Goal: Task Accomplishment & Management: Manage account settings

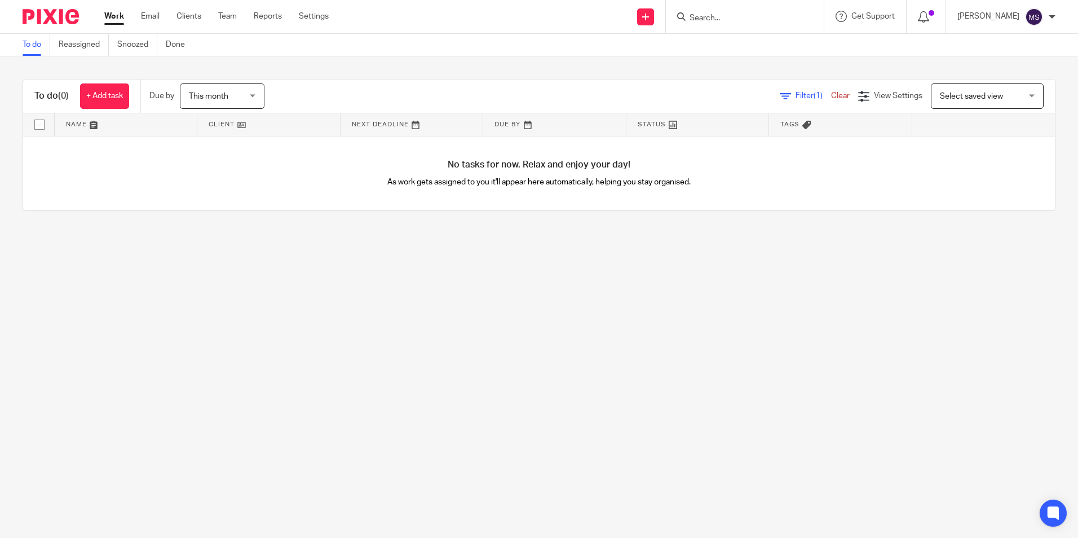
click at [713, 18] on input "Search" at bounding box center [740, 19] width 102 height 10
type input "[PERSON_NAME], san"
click at [758, 40] on link at bounding box center [756, 44] width 140 height 17
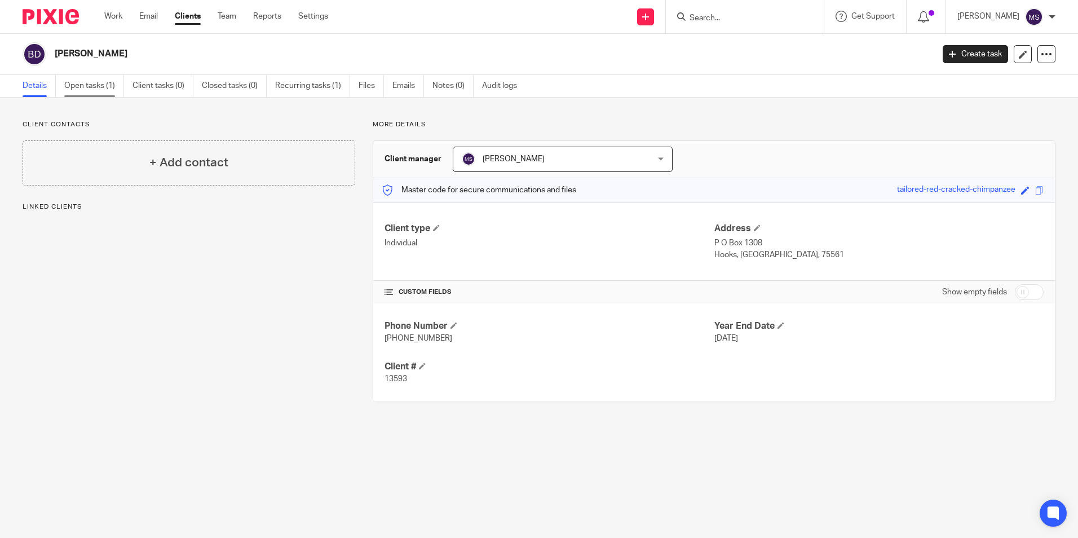
click at [86, 88] on link "Open tasks (1)" at bounding box center [94, 86] width 60 height 22
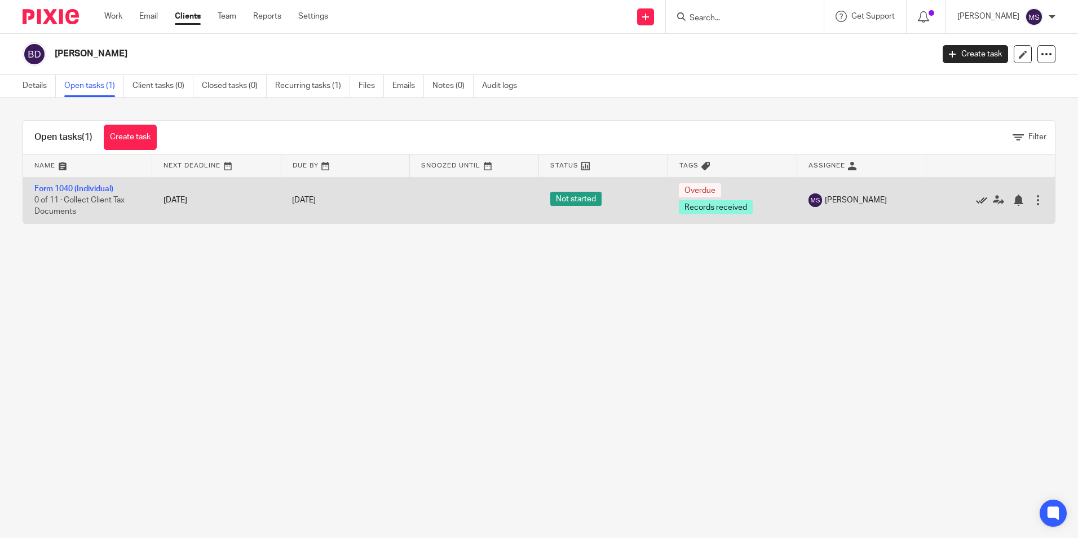
click at [976, 200] on icon at bounding box center [981, 200] width 11 height 11
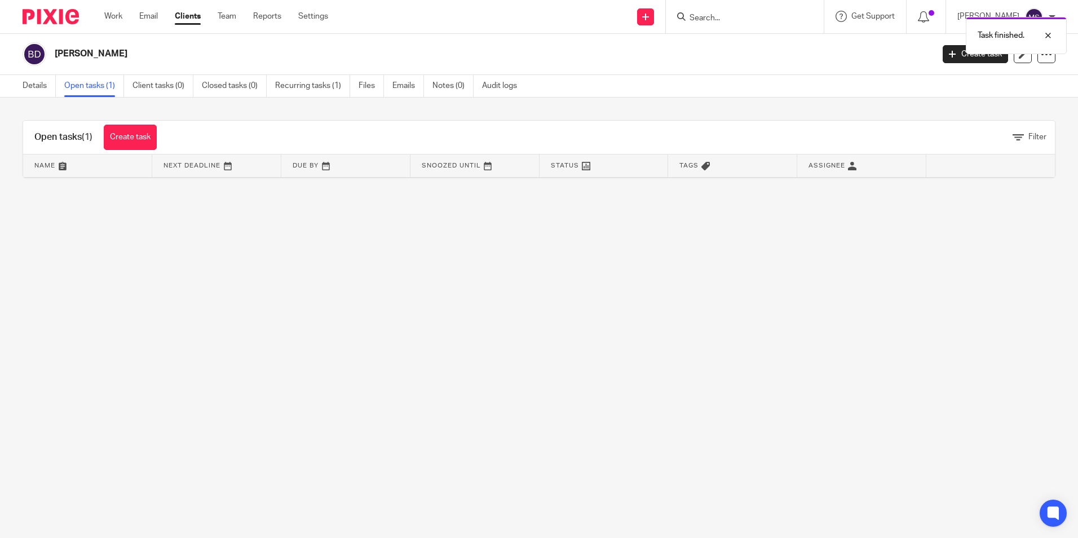
click at [93, 87] on link "Open tasks (1)" at bounding box center [94, 86] width 60 height 22
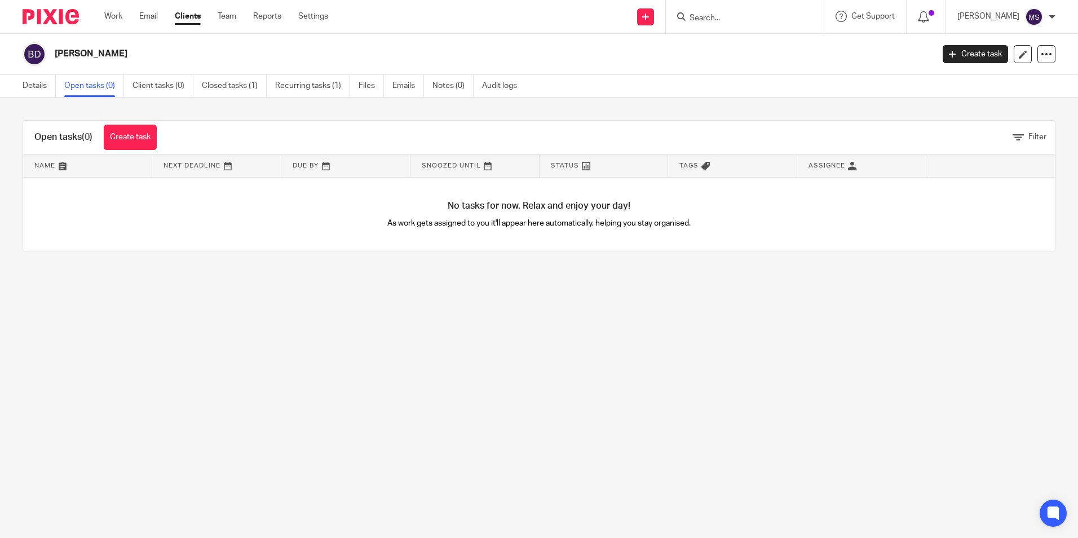
click at [710, 17] on input "Search" at bounding box center [740, 19] width 102 height 10
type input "bryan pf"
click at [761, 43] on link at bounding box center [781, 44] width 190 height 17
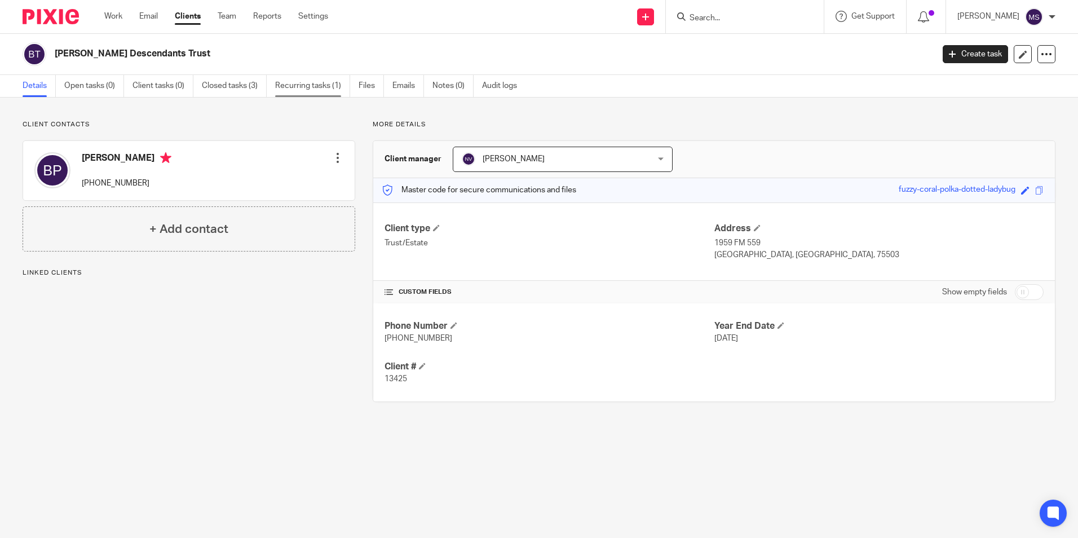
click at [294, 86] on link "Recurring tasks (1)" at bounding box center [312, 86] width 75 height 22
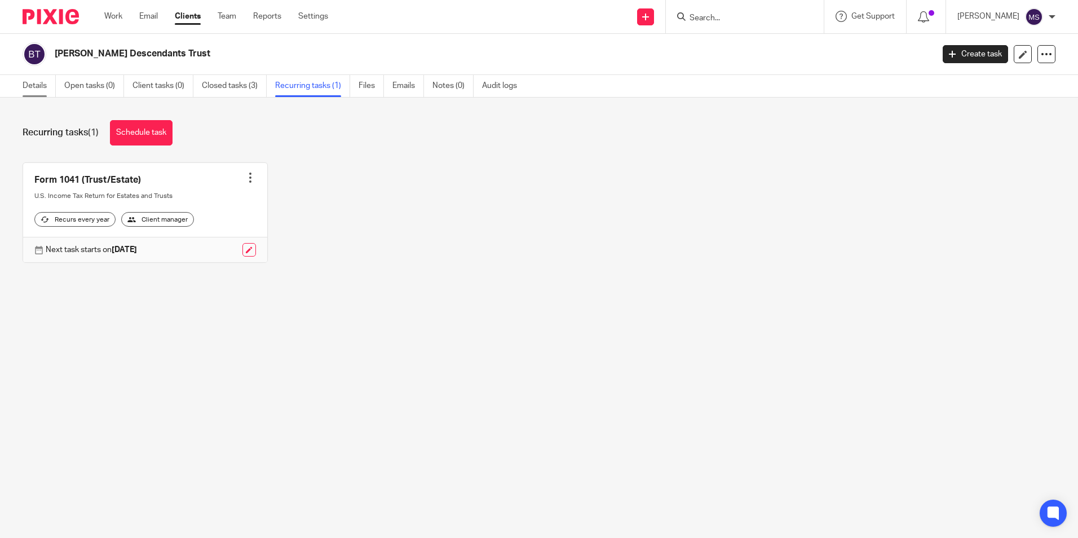
click at [31, 88] on link "Details" at bounding box center [39, 86] width 33 height 22
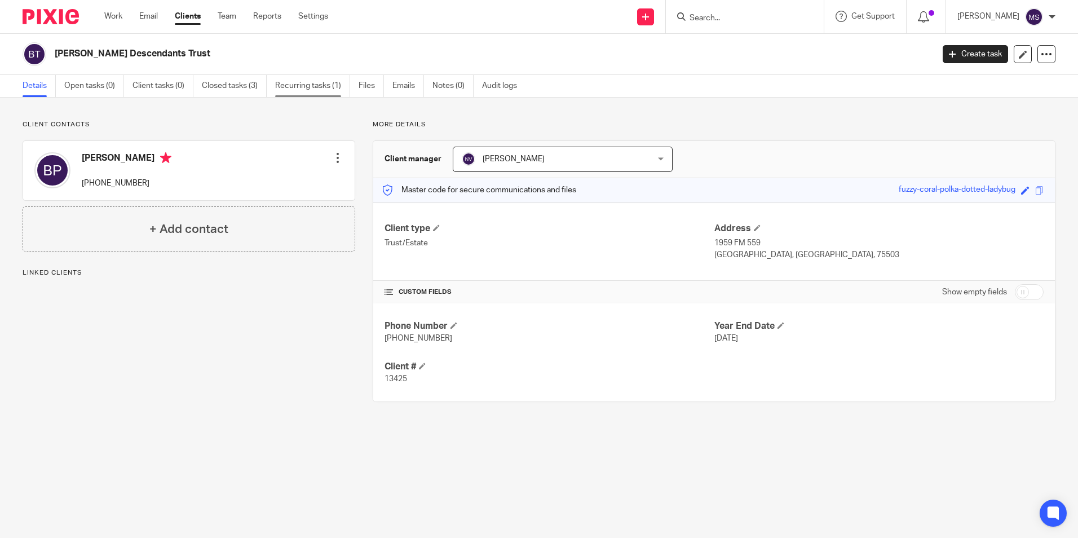
click at [298, 90] on link "Recurring tasks (1)" at bounding box center [312, 86] width 75 height 22
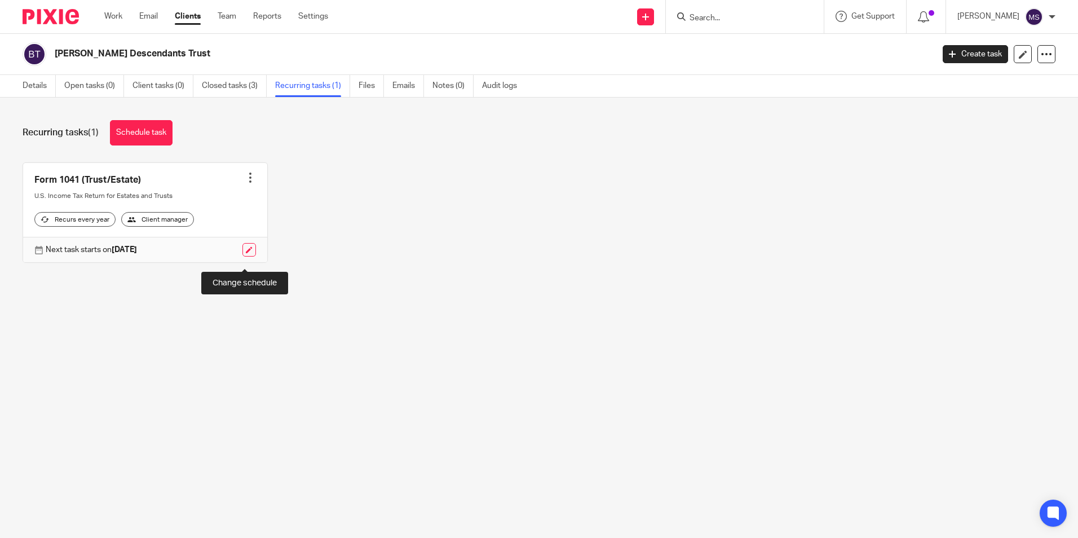
click at [243, 257] on link at bounding box center [250, 250] width 14 height 14
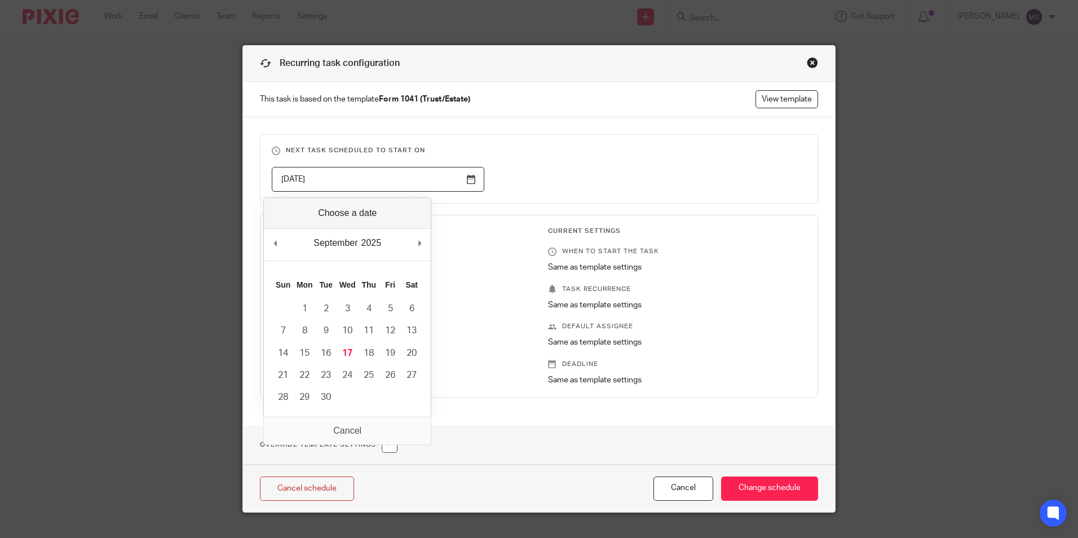
drag, startPoint x: 337, startPoint y: 182, endPoint x: 96, endPoint y: 170, distance: 241.1
click at [96, 170] on div "Recurring task configuration This task is based on the template Form 1041 (Trus…" at bounding box center [539, 269] width 1078 height 538
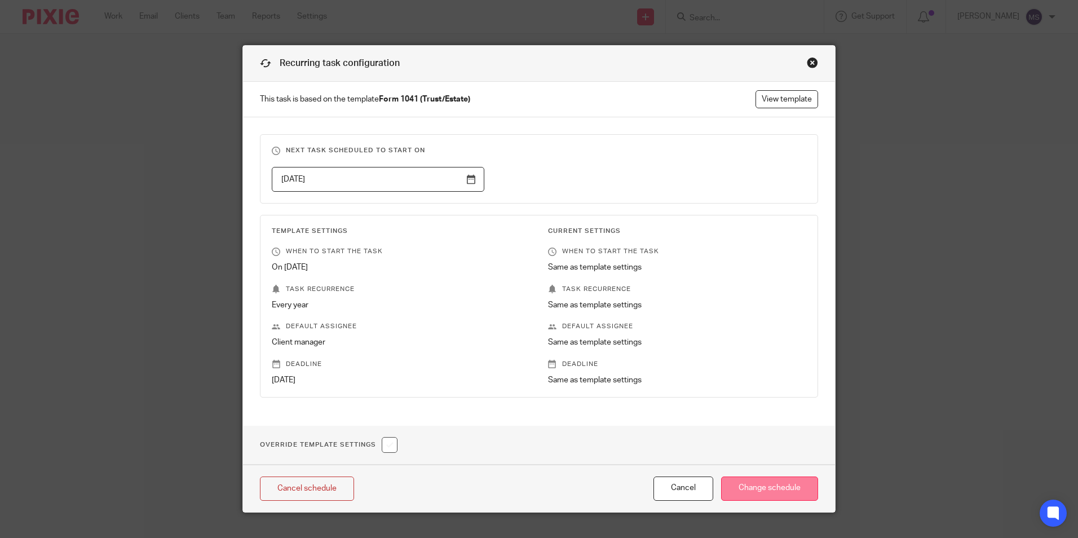
type input "2026-10-17"
click at [760, 489] on input "Change schedule" at bounding box center [769, 489] width 97 height 24
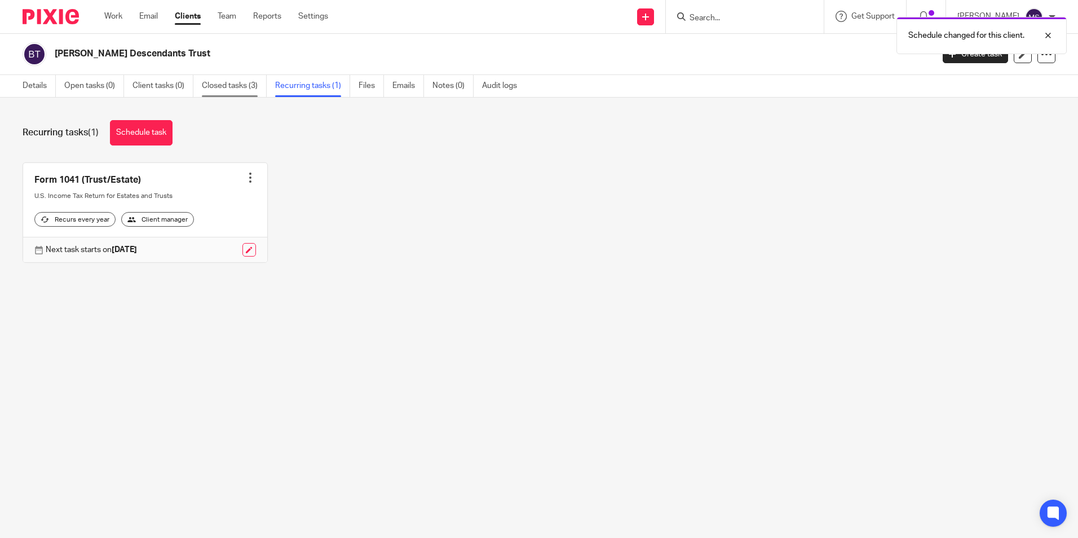
click at [236, 83] on link "Closed tasks (3)" at bounding box center [234, 86] width 65 height 22
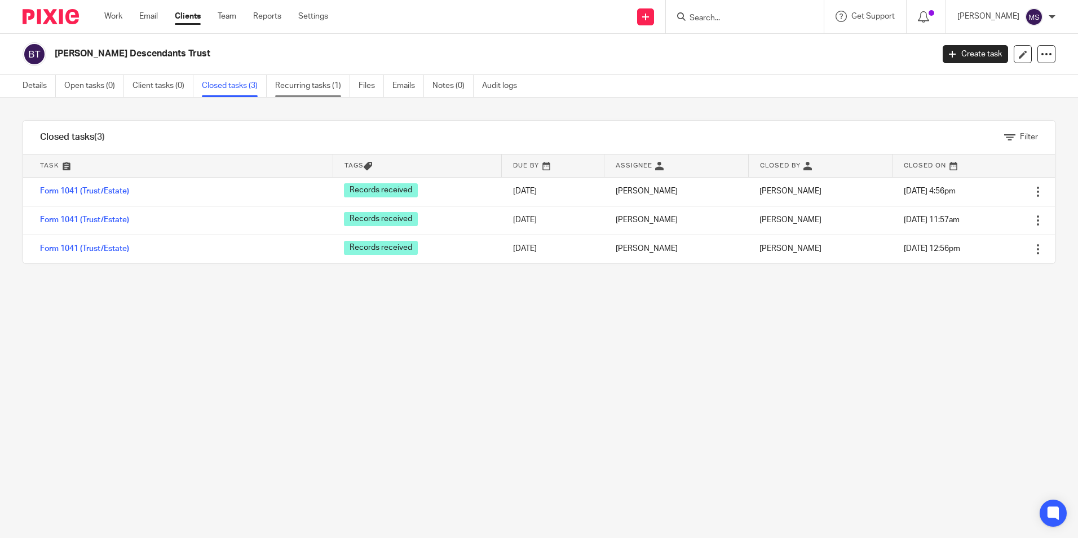
click at [312, 86] on link "Recurring tasks (1)" at bounding box center [312, 86] width 75 height 22
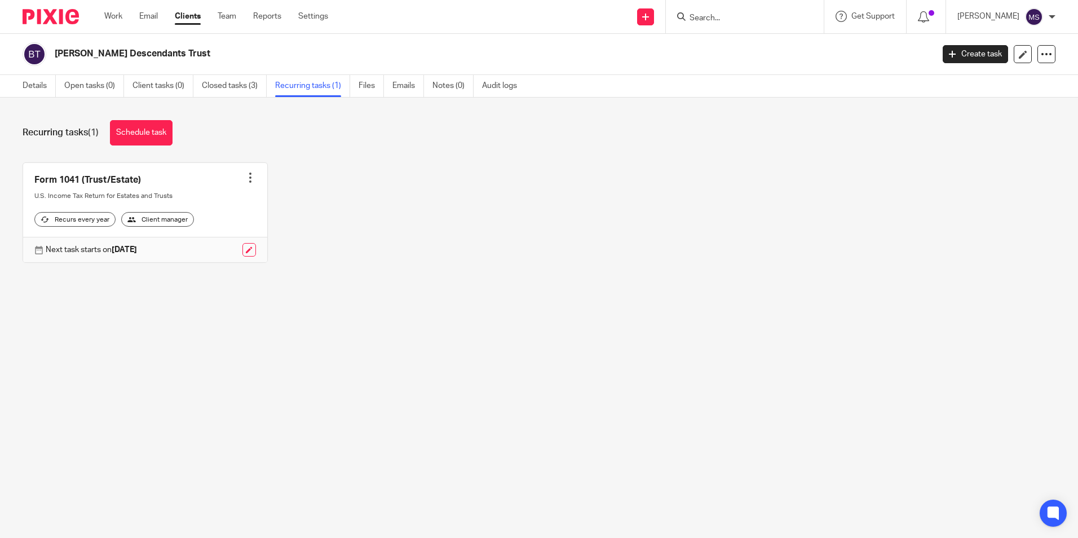
click at [246, 178] on div at bounding box center [250, 177] width 11 height 11
click at [196, 202] on link "Create task" at bounding box center [204, 203] width 90 height 16
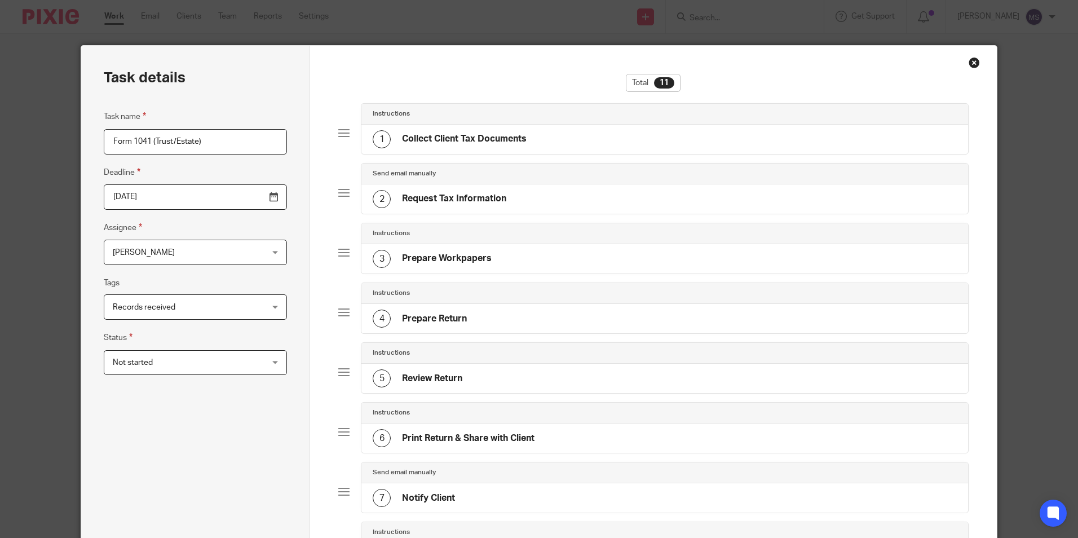
click at [188, 199] on input "[DATE]" at bounding box center [195, 196] width 183 height 25
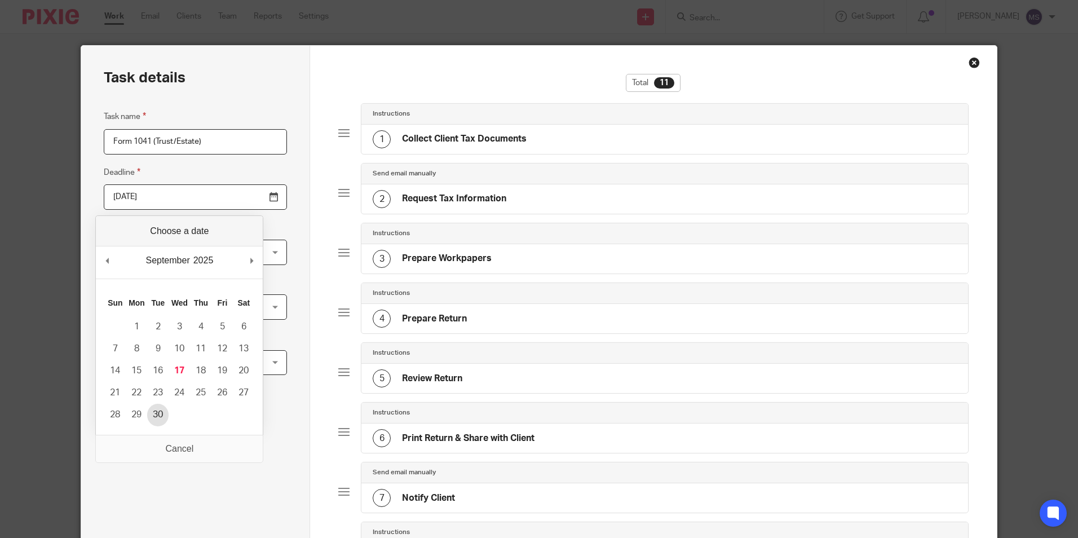
type input "2025-09-30"
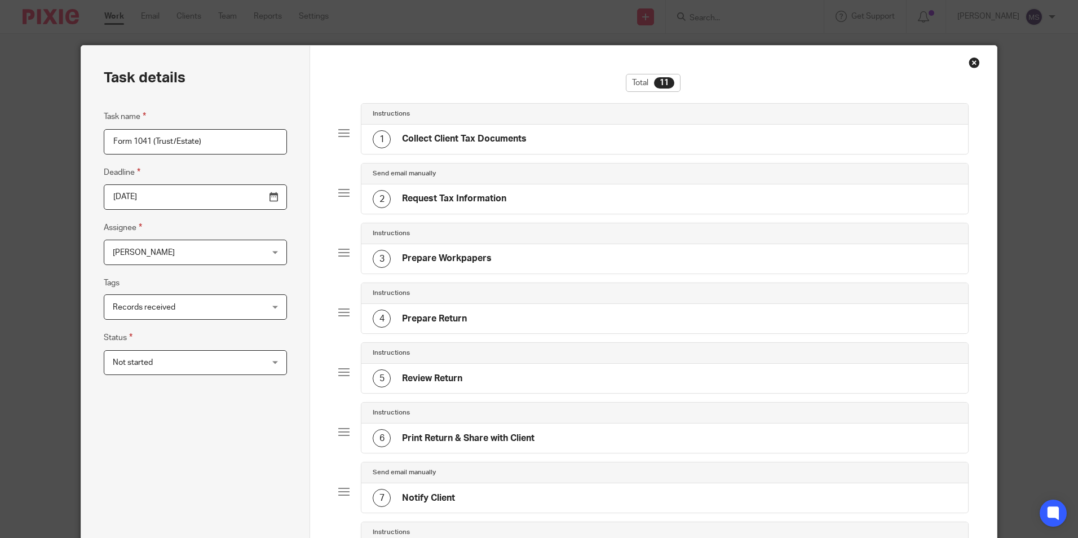
click at [162, 252] on span "[PERSON_NAME]" at bounding box center [182, 252] width 139 height 24
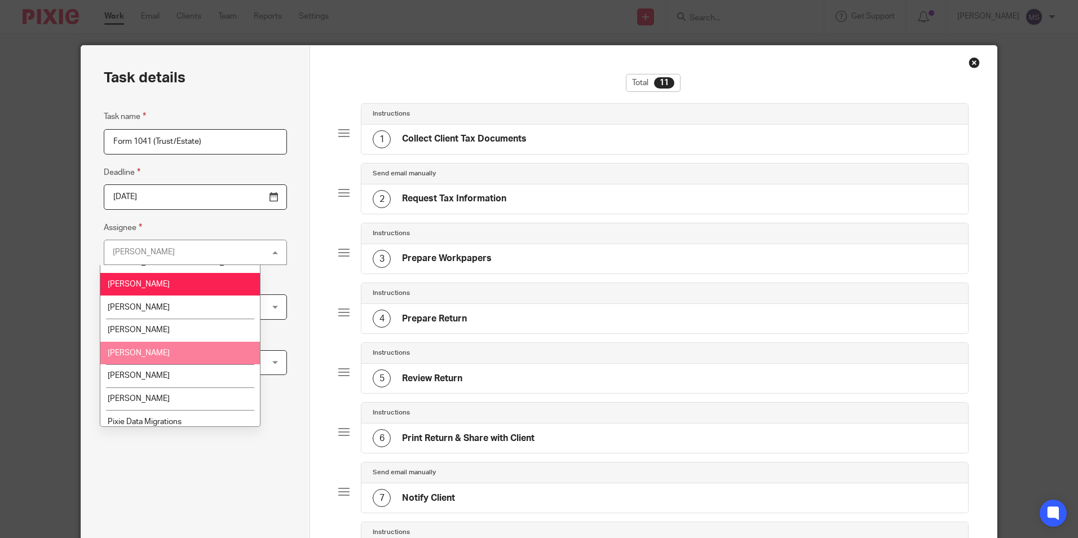
scroll to position [113, 0]
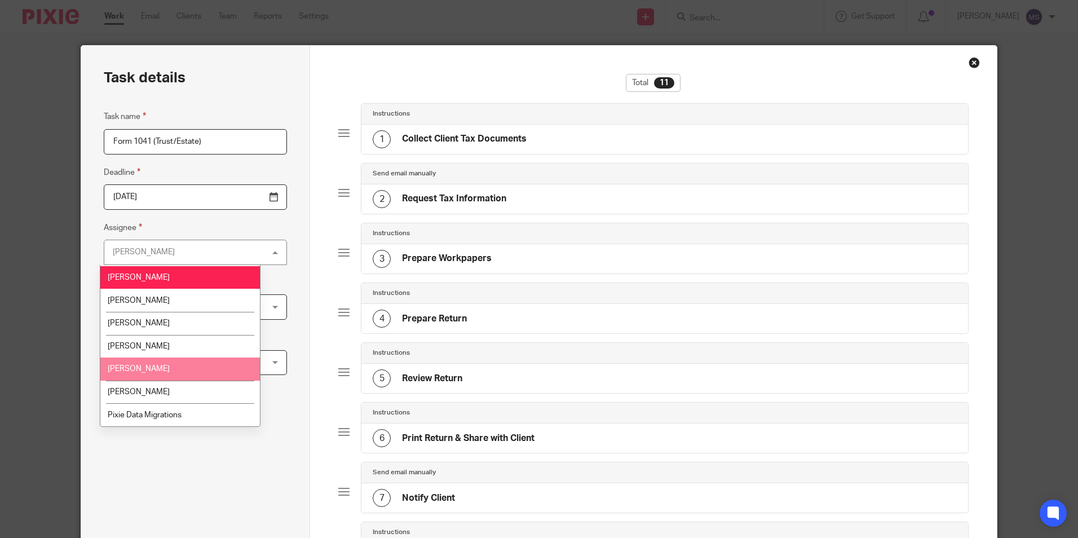
click at [172, 371] on li "[PERSON_NAME]" at bounding box center [180, 369] width 160 height 23
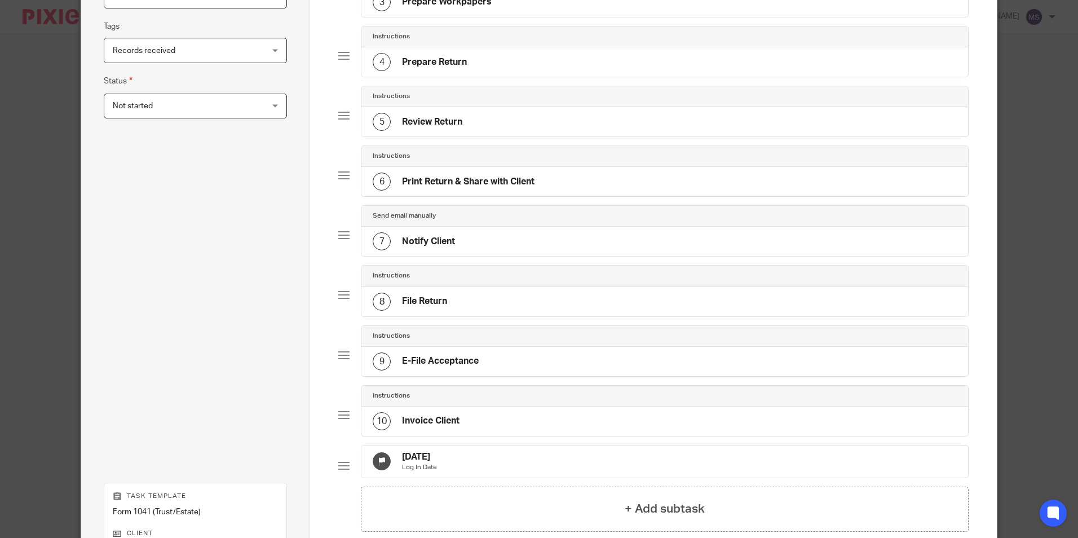
scroll to position [338, 0]
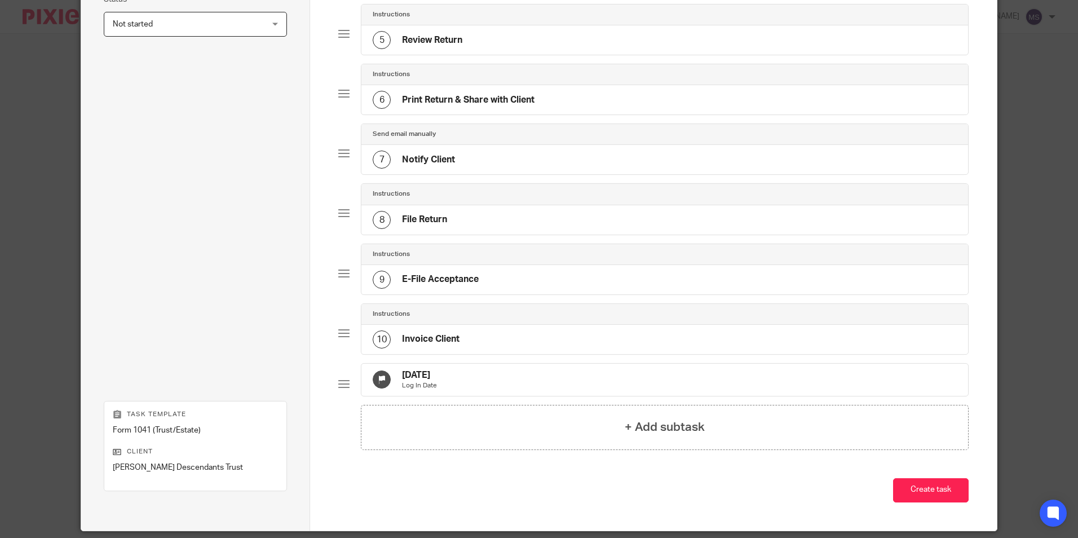
click at [417, 381] on h4 "Sep 17, 2025" at bounding box center [419, 375] width 35 height 12
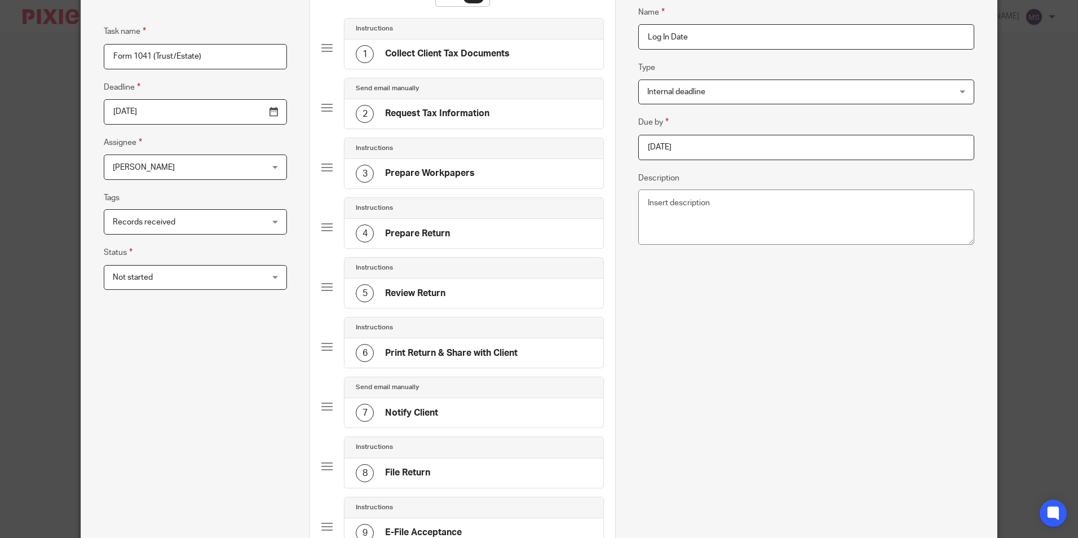
scroll to position [0, 0]
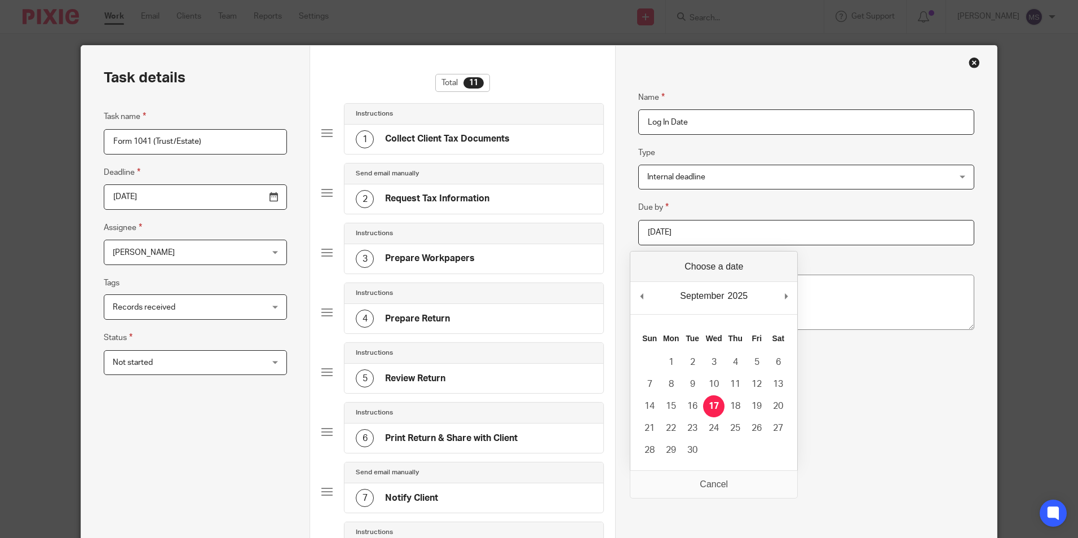
click at [699, 235] on input "2025-09-17" at bounding box center [806, 232] width 336 height 25
type input "2025-05-09"
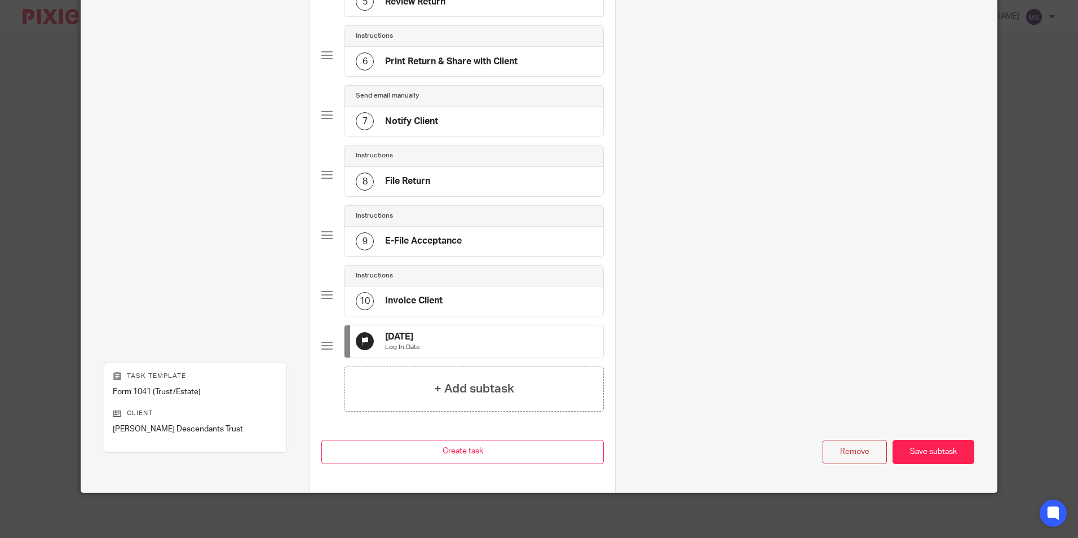
scroll to position [386, 0]
click at [923, 449] on div "Save subtask" at bounding box center [934, 452] width 82 height 24
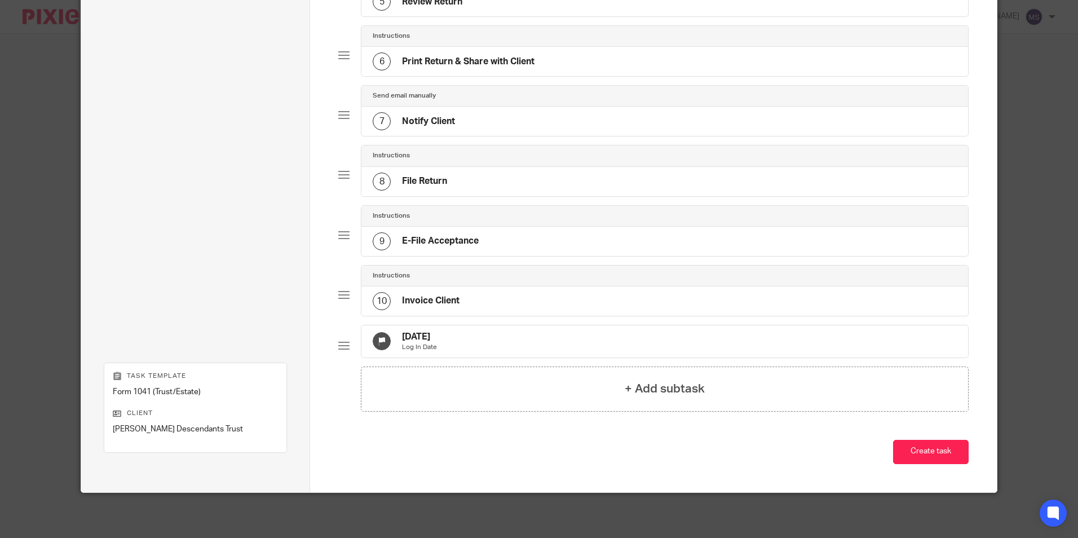
click at [923, 449] on button "Create task" at bounding box center [931, 452] width 76 height 24
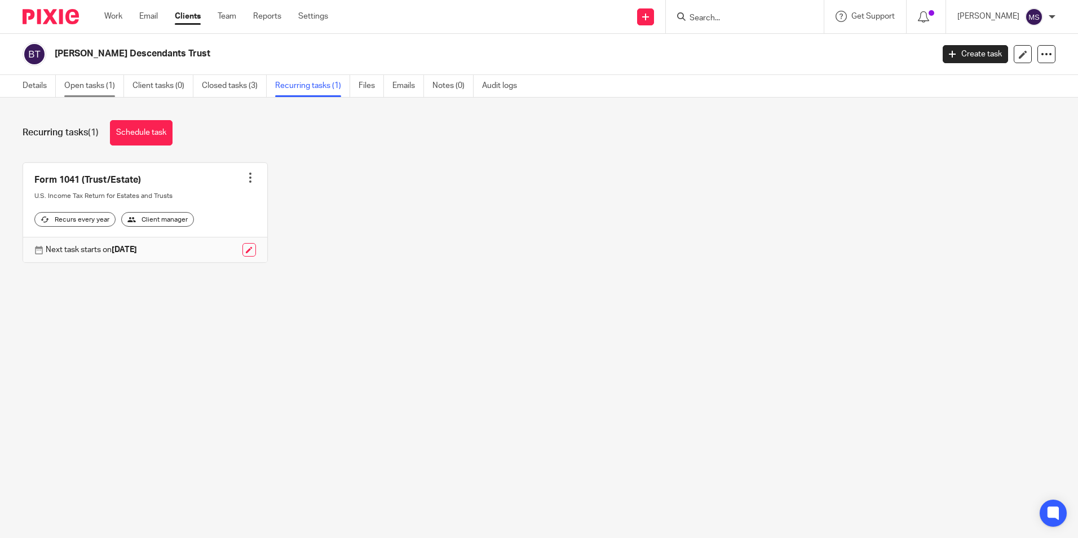
click at [82, 85] on link "Open tasks (1)" at bounding box center [94, 86] width 60 height 22
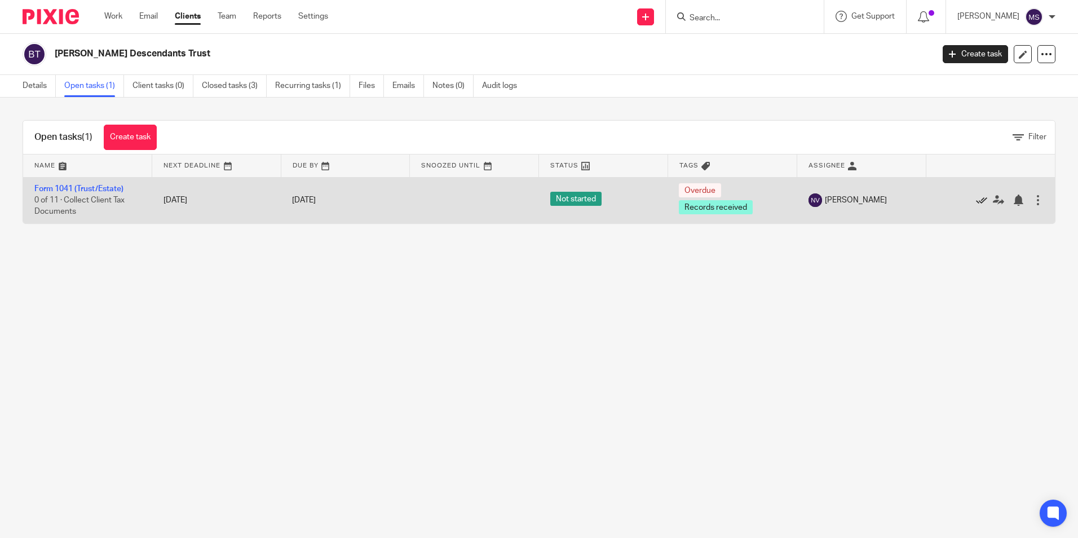
click at [976, 200] on icon at bounding box center [981, 200] width 11 height 11
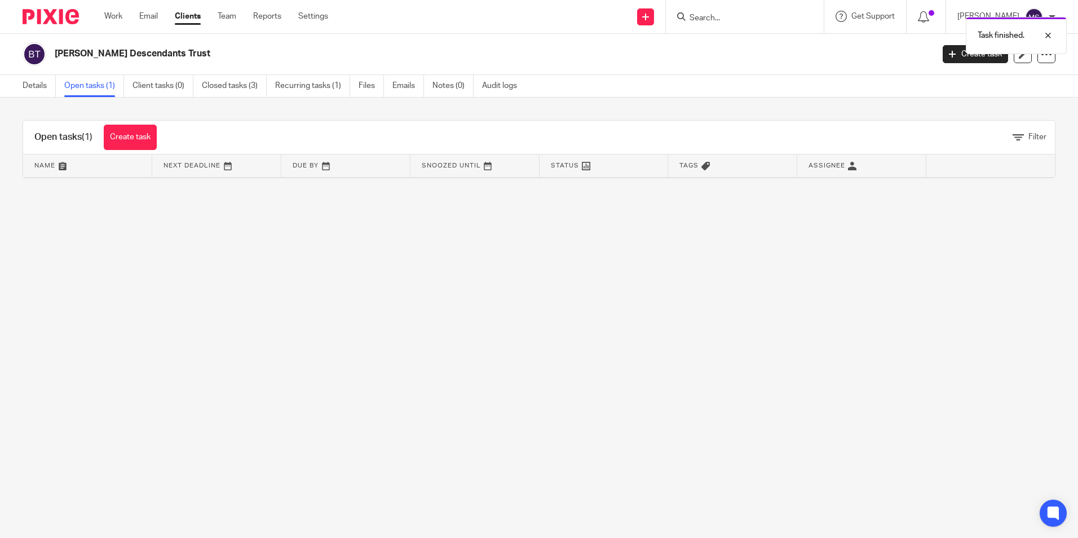
click at [100, 89] on link "Open tasks (1)" at bounding box center [94, 86] width 60 height 22
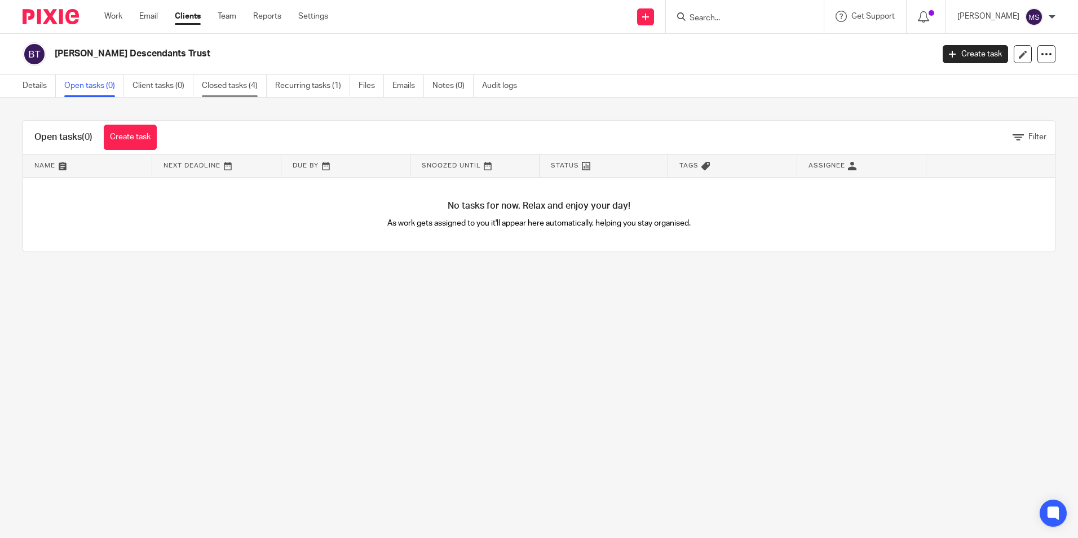
click at [222, 88] on link "Closed tasks (4)" at bounding box center [234, 86] width 65 height 22
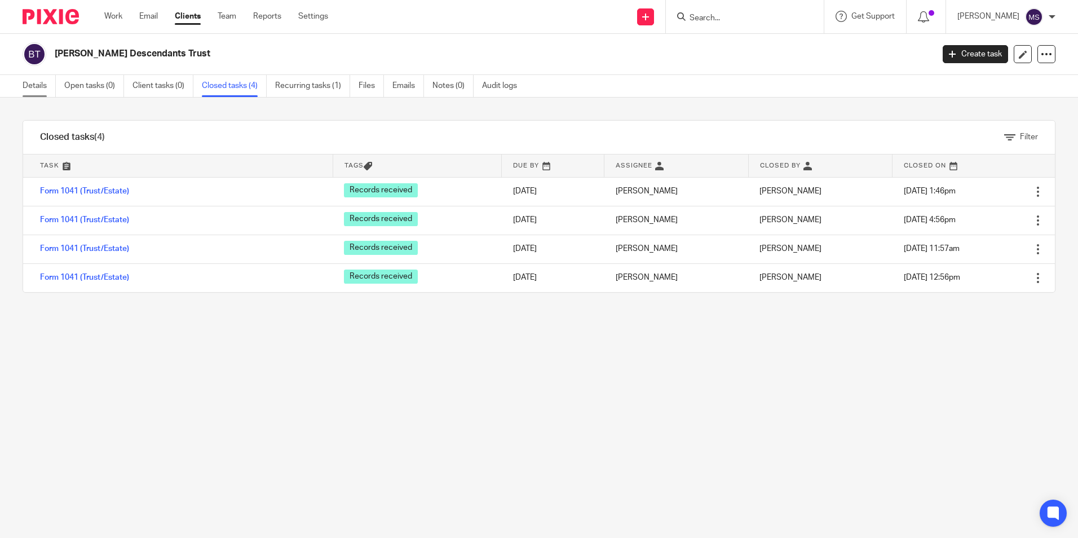
click at [44, 87] on link "Details" at bounding box center [39, 86] width 33 height 22
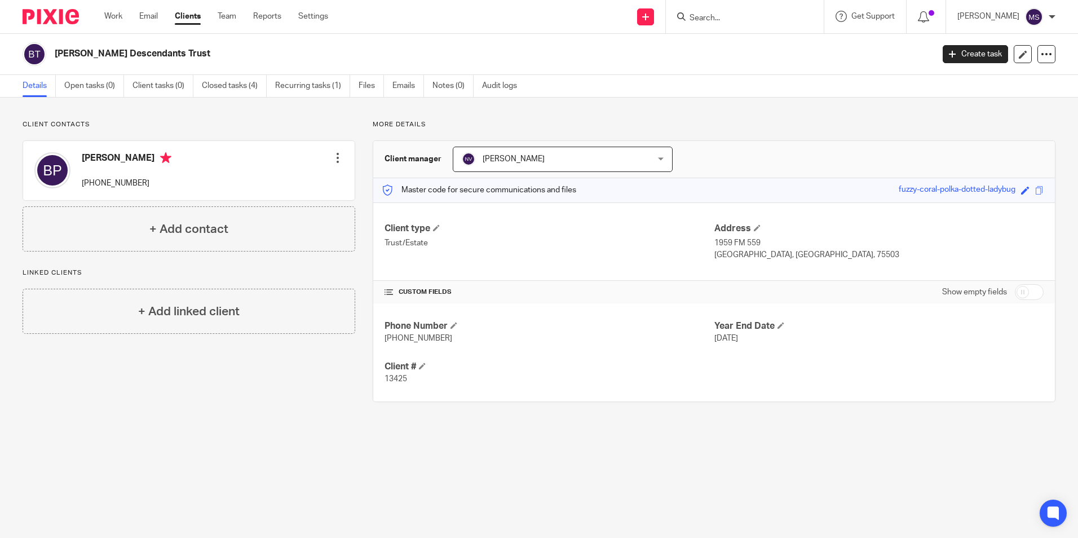
click at [721, 17] on input "Search" at bounding box center [740, 19] width 102 height 10
type input "f"
type input "pfl"
click at [757, 42] on link at bounding box center [779, 44] width 186 height 17
click at [303, 84] on link "Recurring tasks (1)" at bounding box center [312, 86] width 75 height 22
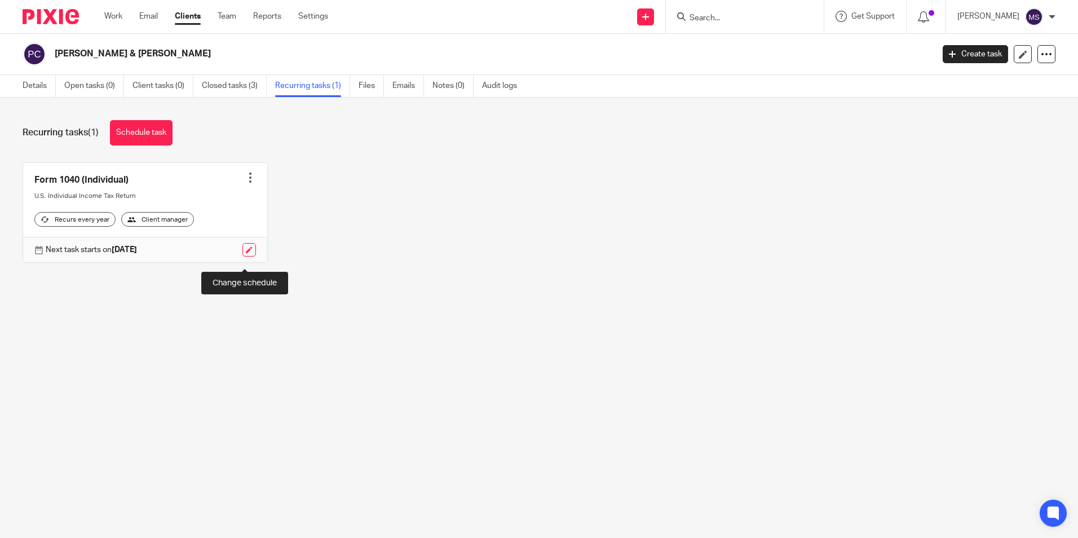
click at [243, 257] on link at bounding box center [250, 250] width 14 height 14
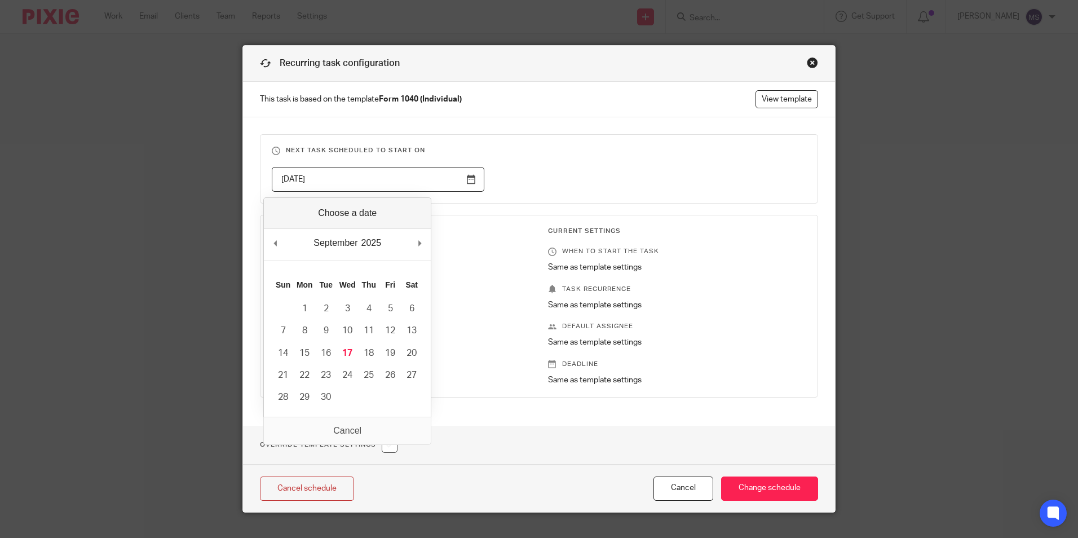
drag, startPoint x: 330, startPoint y: 182, endPoint x: 211, endPoint y: 184, distance: 119.0
click at [211, 184] on div "Recurring task configuration This task is based on the template Form 1040 (Indi…" at bounding box center [539, 269] width 1078 height 538
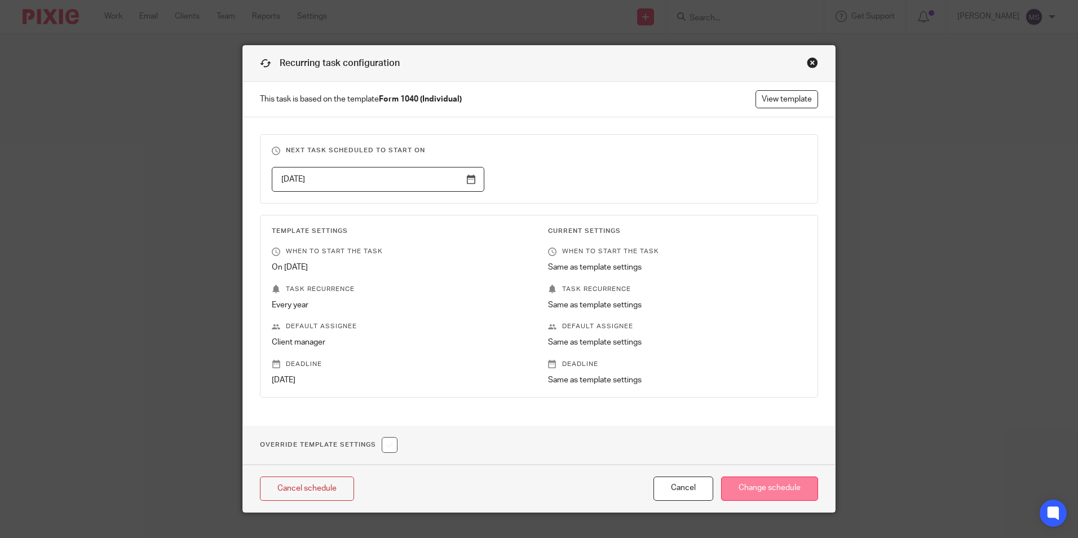
type input "2026-10-17"
click at [770, 493] on input "Change schedule" at bounding box center [769, 489] width 97 height 24
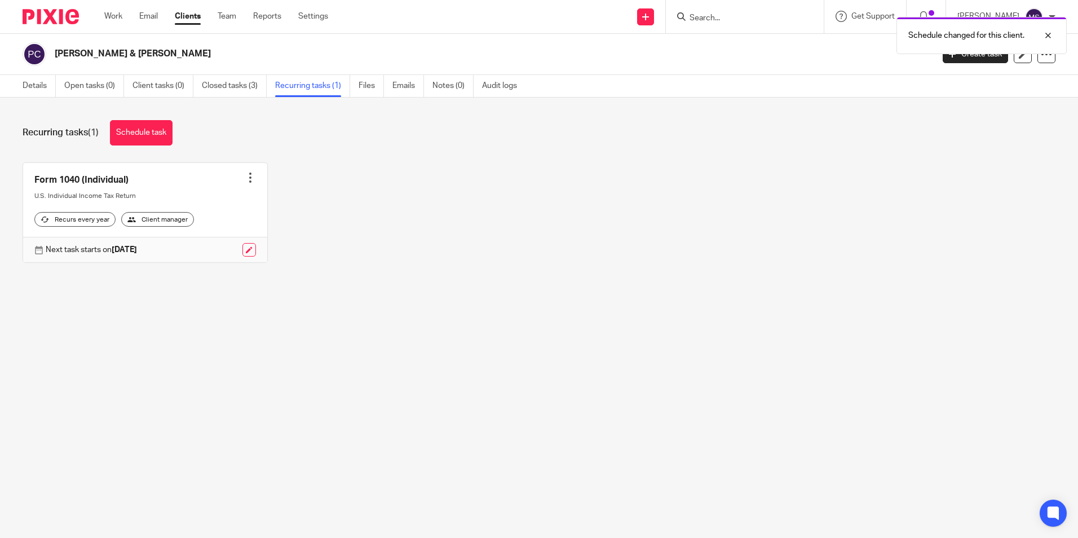
click at [246, 178] on div at bounding box center [250, 177] width 11 height 11
click at [196, 201] on link "Create task" at bounding box center [204, 203] width 90 height 16
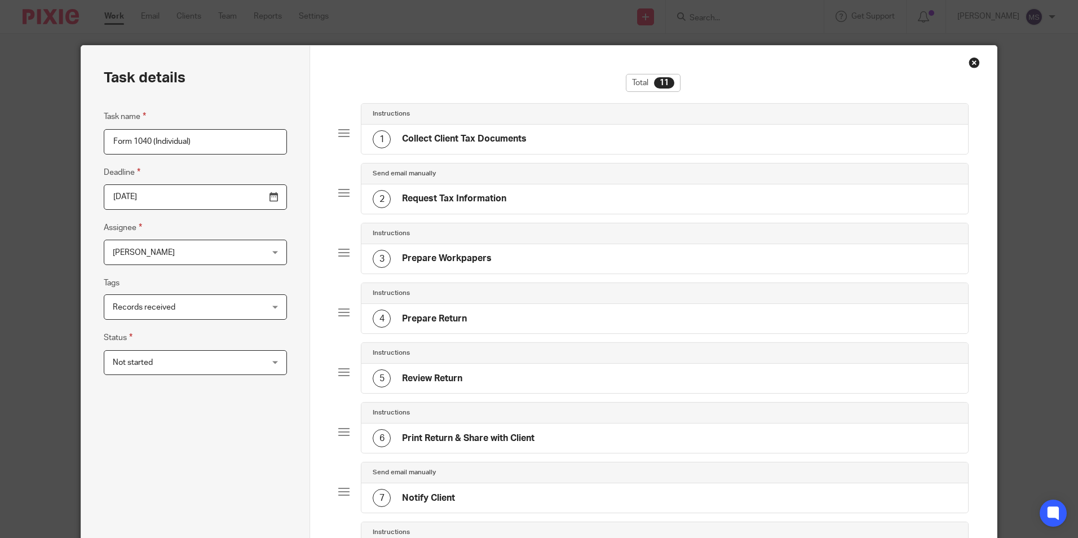
click at [174, 200] on input "2026-04-15" at bounding box center [195, 196] width 183 height 25
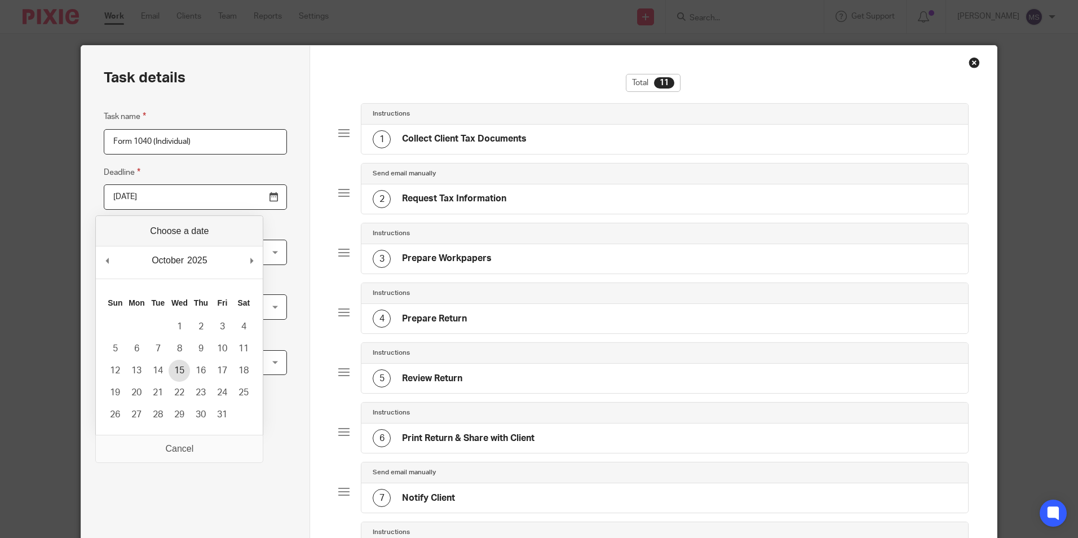
type input "2025-10-15"
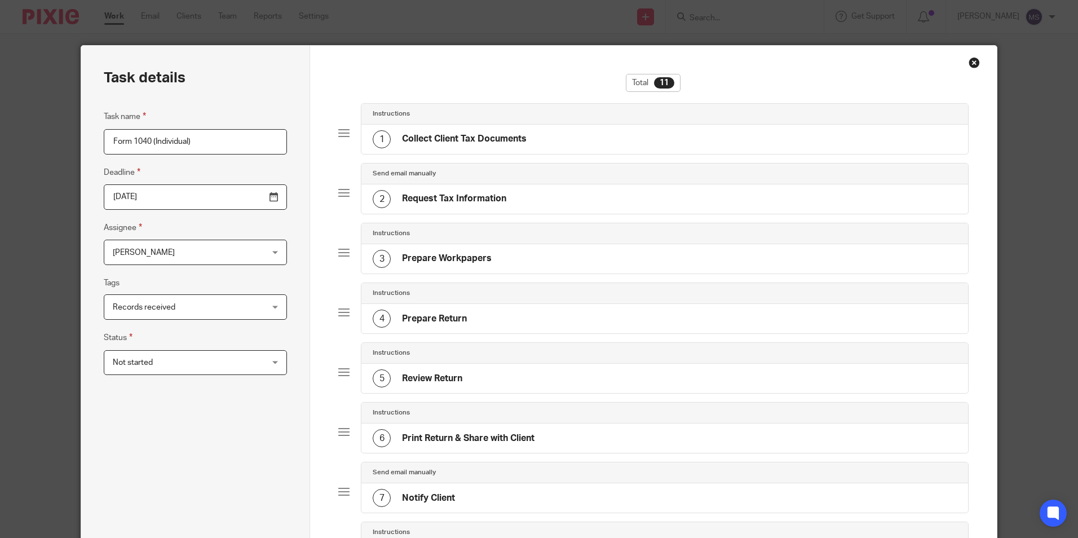
click at [162, 248] on span "[PERSON_NAME]" at bounding box center [182, 252] width 139 height 24
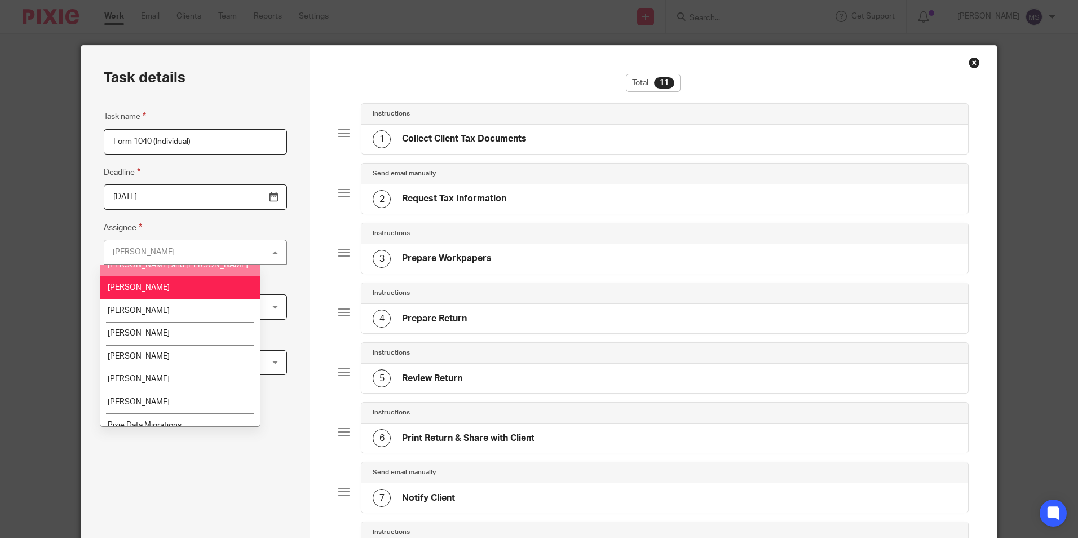
scroll to position [113, 0]
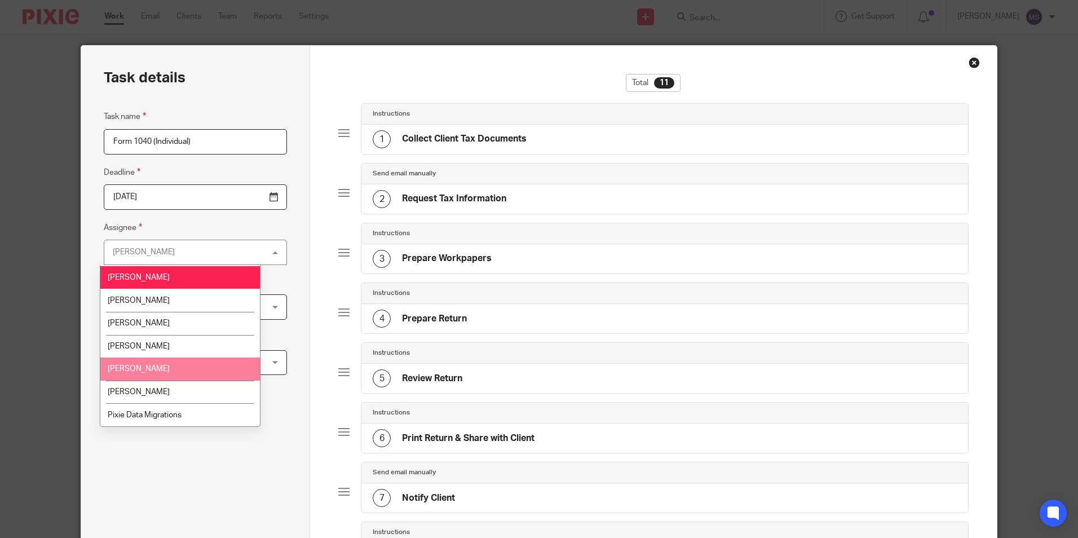
click at [151, 372] on span "Natalie Vuorenne" at bounding box center [139, 369] width 62 height 8
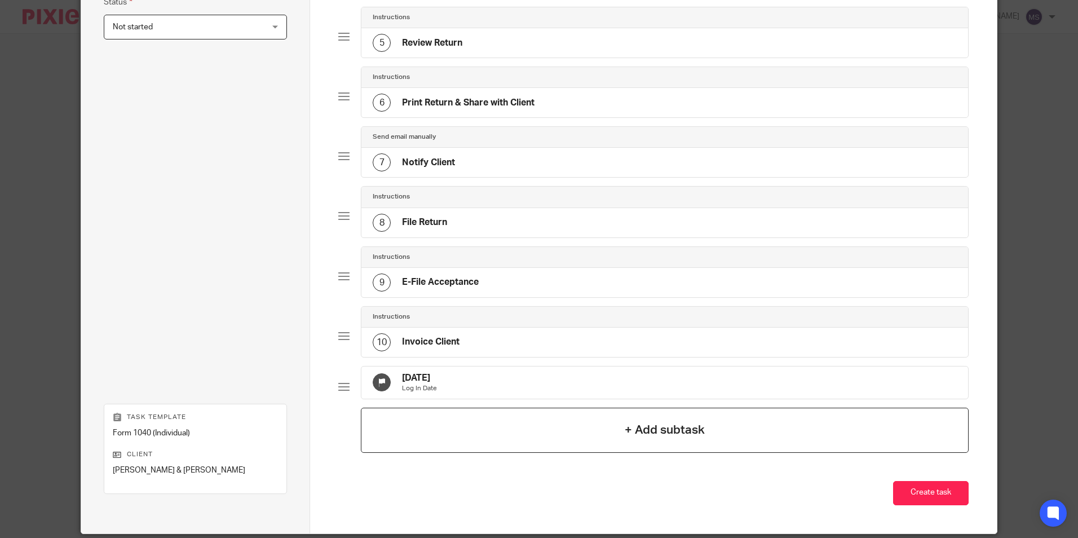
scroll to position [338, 0]
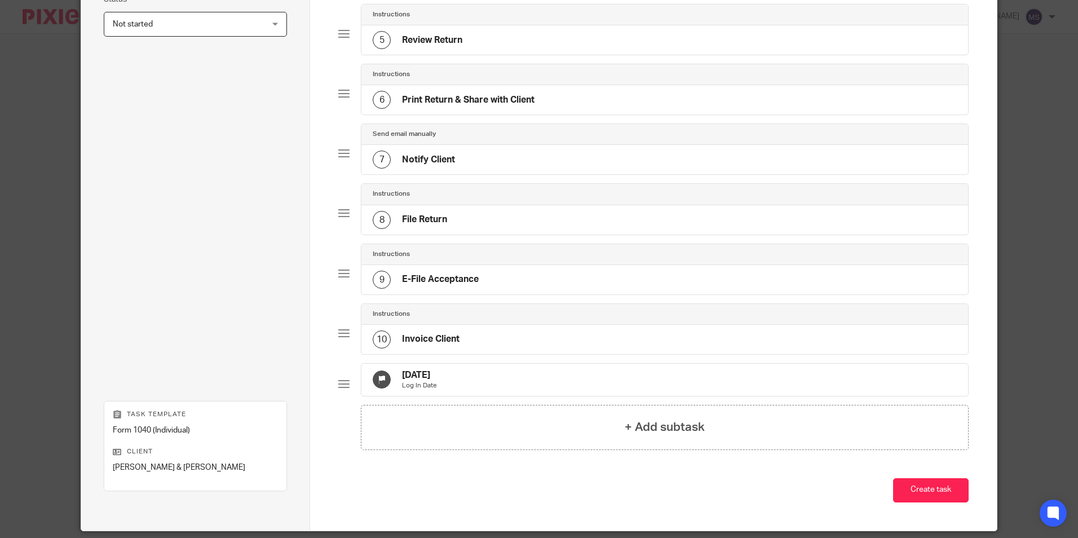
click at [437, 386] on p "Log In Date" at bounding box center [419, 385] width 35 height 9
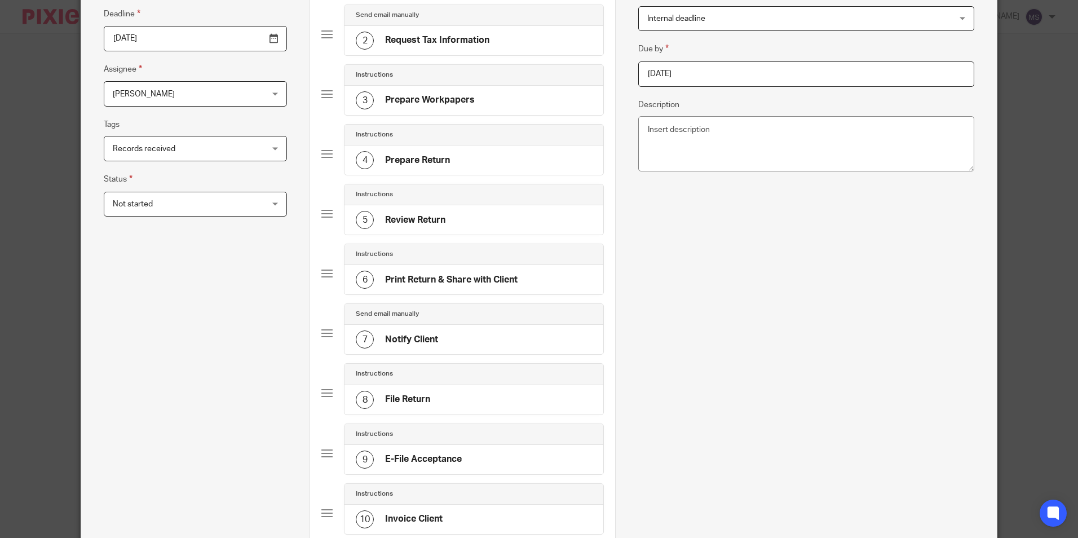
scroll to position [0, 0]
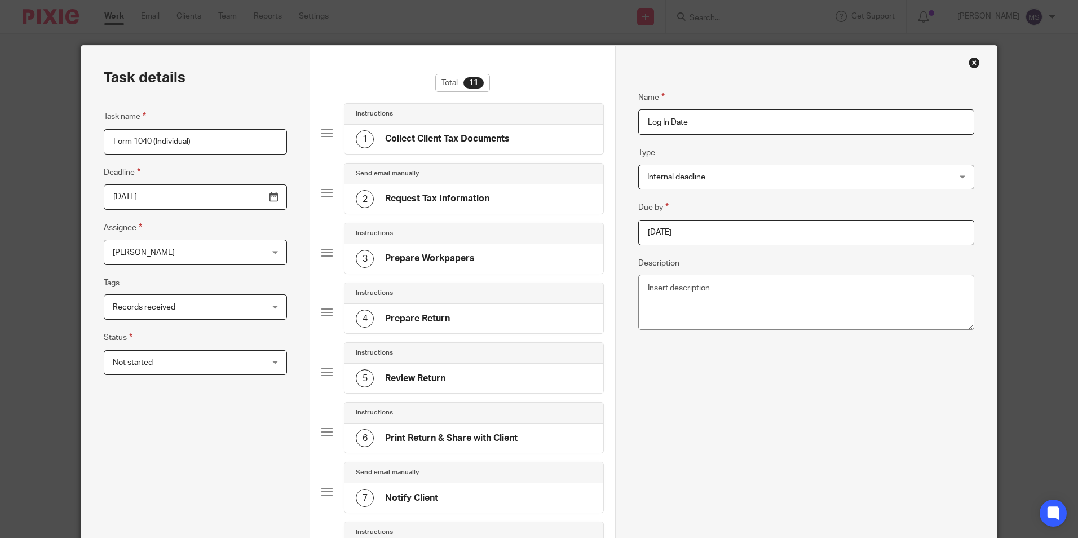
click at [699, 235] on input "[DATE]" at bounding box center [806, 232] width 336 height 25
type input "2025-05-09"
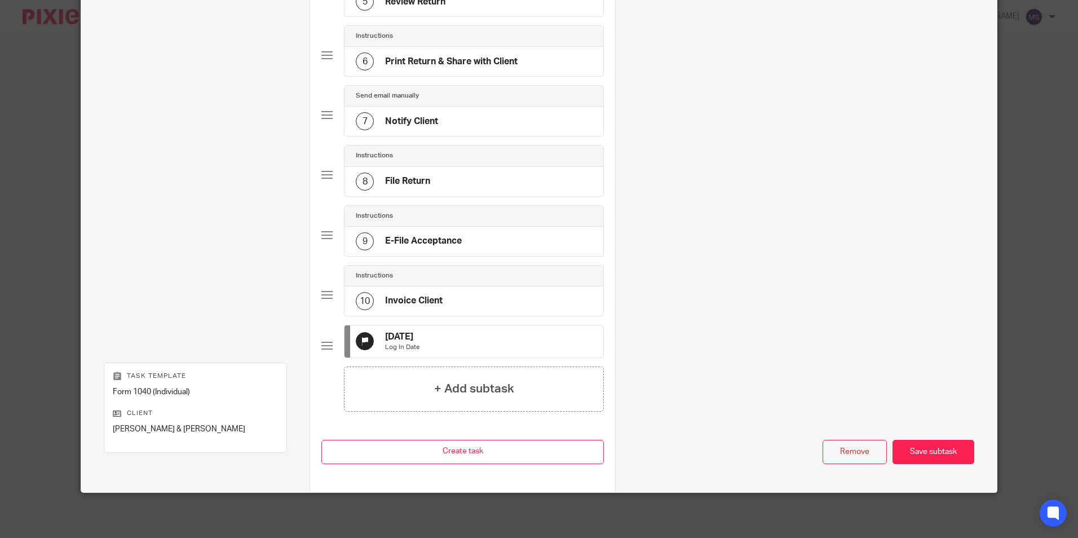
scroll to position [386, 0]
click at [935, 455] on div "Save subtask" at bounding box center [934, 452] width 82 height 24
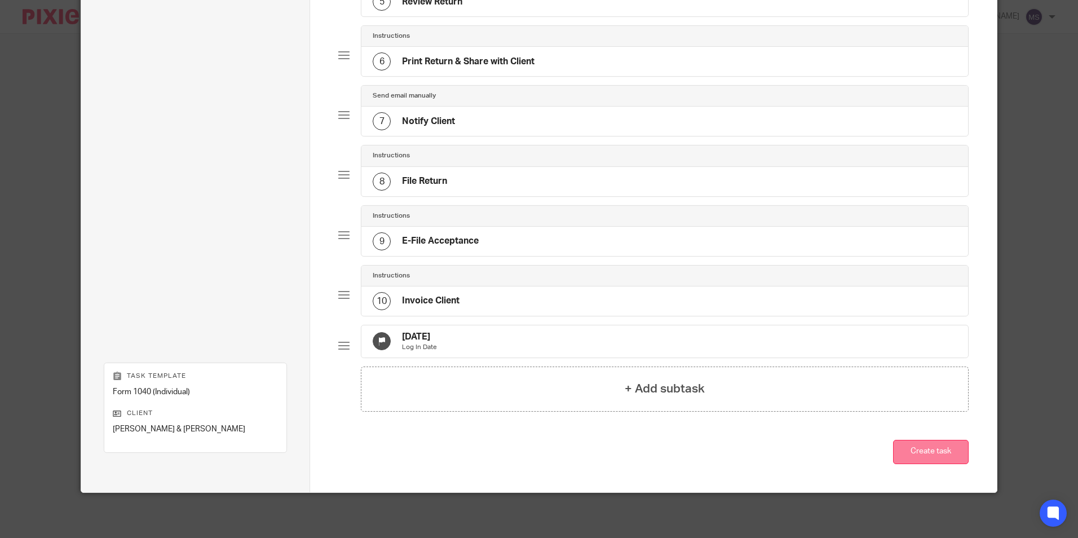
click at [935, 451] on button "Create task" at bounding box center [931, 452] width 76 height 24
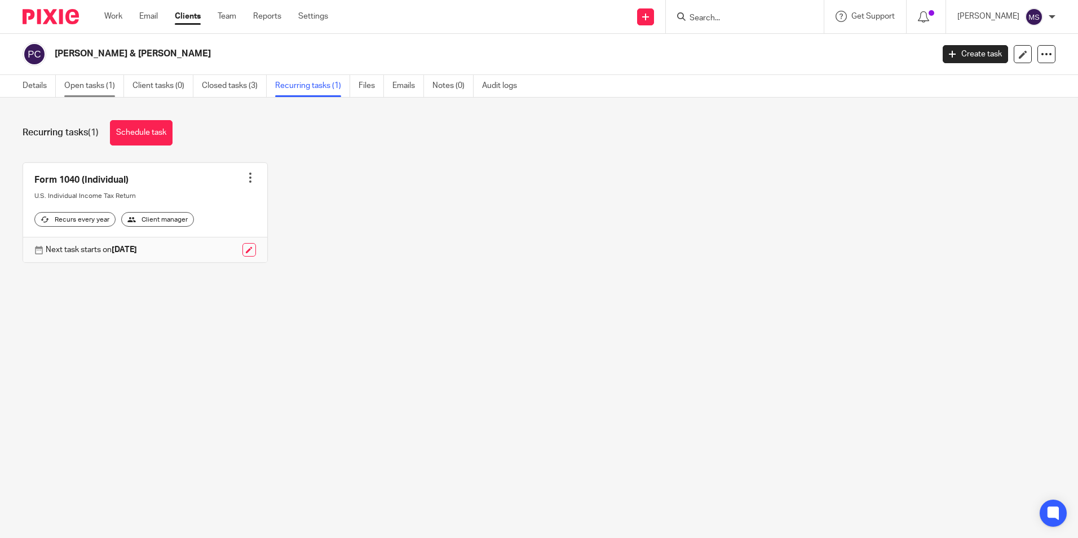
click at [91, 86] on link "Open tasks (1)" at bounding box center [94, 86] width 60 height 22
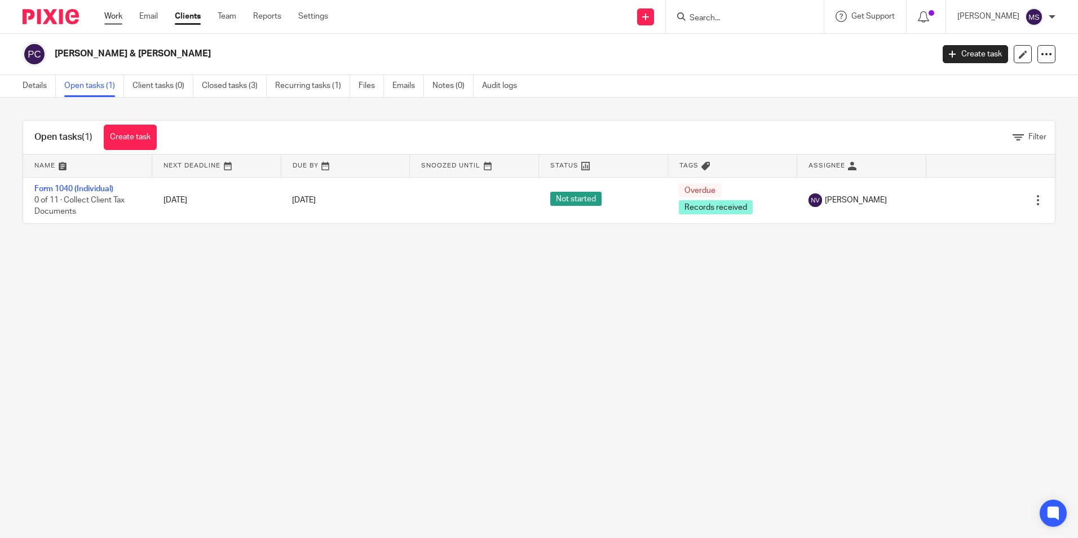
click at [110, 14] on link "Work" at bounding box center [113, 16] width 18 height 11
